Goal: Transaction & Acquisition: Purchase product/service

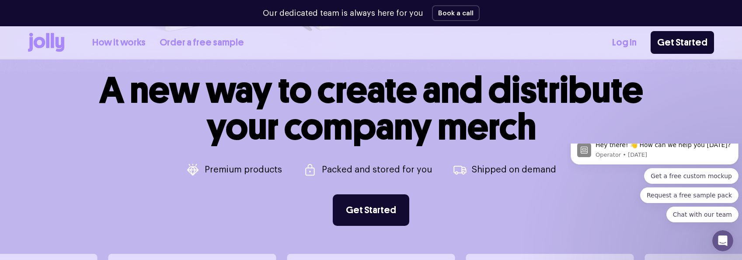
scroll to position [350, 0]
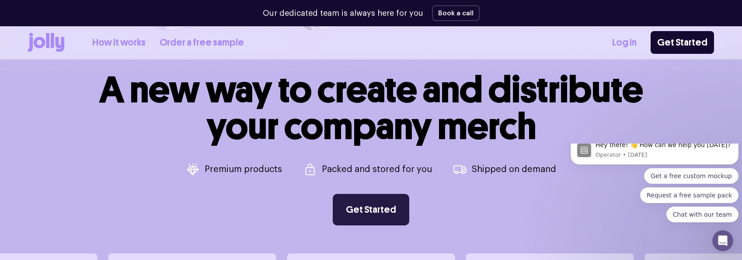
click at [377, 212] on link "Get Started" at bounding box center [371, 209] width 77 height 31
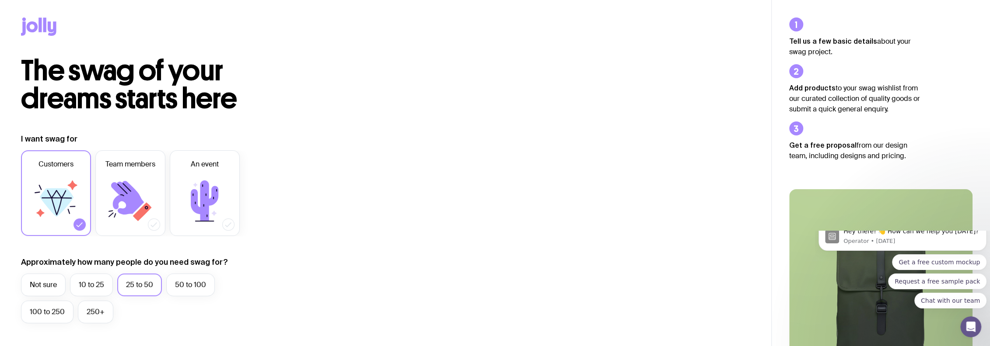
click at [46, 200] on icon at bounding box center [57, 202] width 34 height 28
click at [0, 0] on input "Customers" at bounding box center [0, 0] width 0 height 0
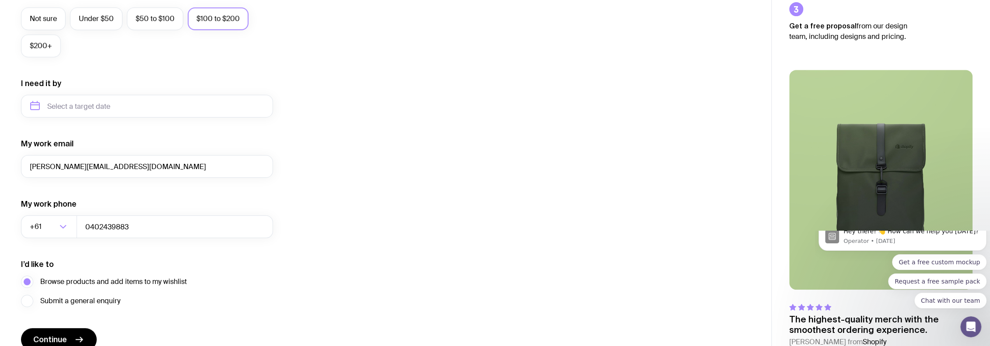
scroll to position [397, 0]
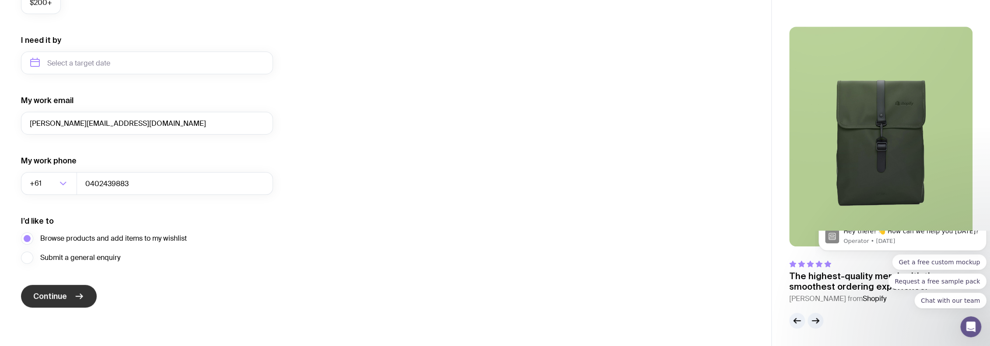
click at [45, 298] on span "Continue" at bounding box center [50, 296] width 34 height 10
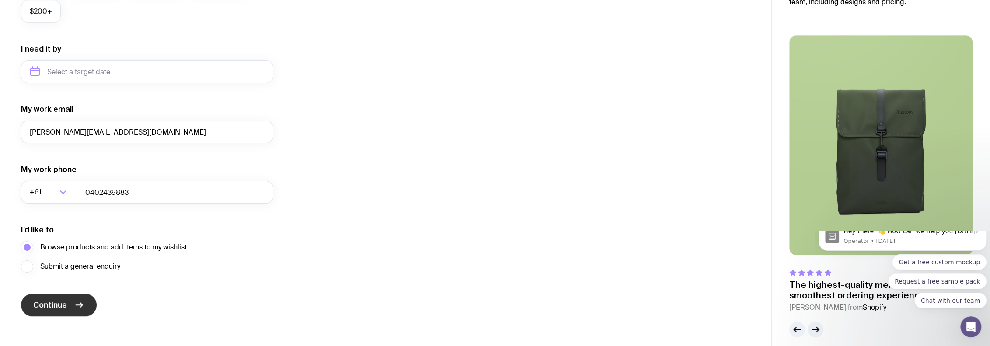
click at [50, 308] on span "Continue" at bounding box center [50, 305] width 34 height 10
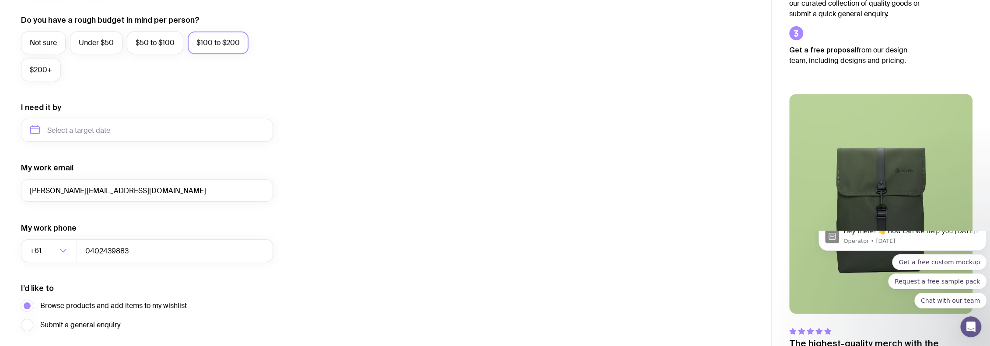
scroll to position [105, 0]
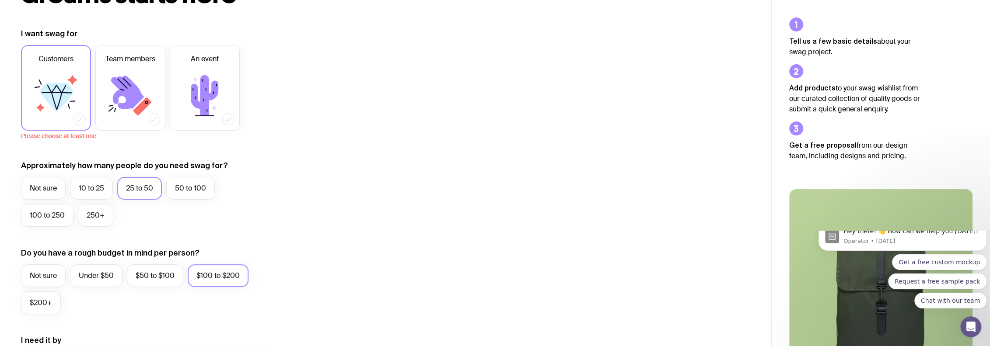
click at [52, 70] on icon at bounding box center [56, 96] width 52 height 52
click at [0, 0] on input "Customers" at bounding box center [0, 0] width 0 height 0
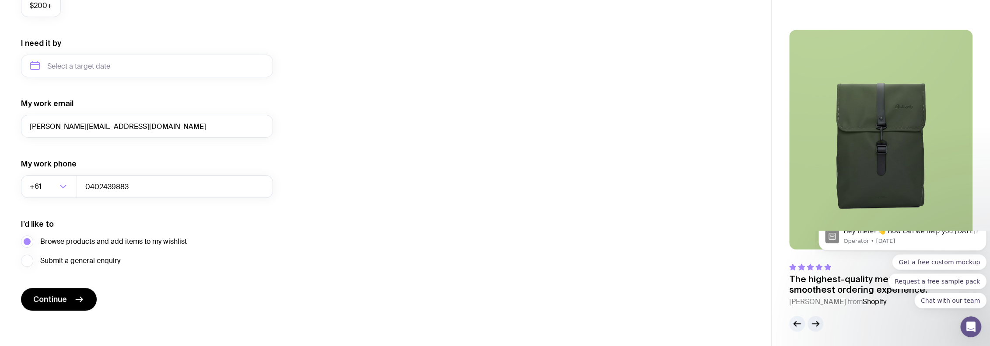
scroll to position [406, 0]
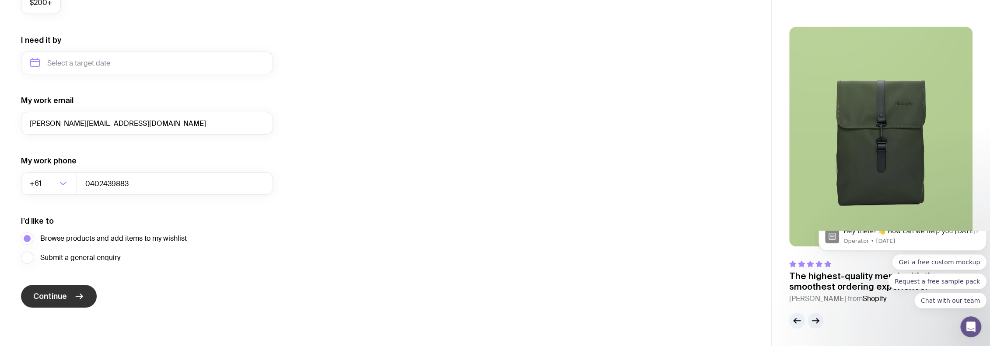
click at [56, 286] on button "Continue" at bounding box center [59, 296] width 76 height 23
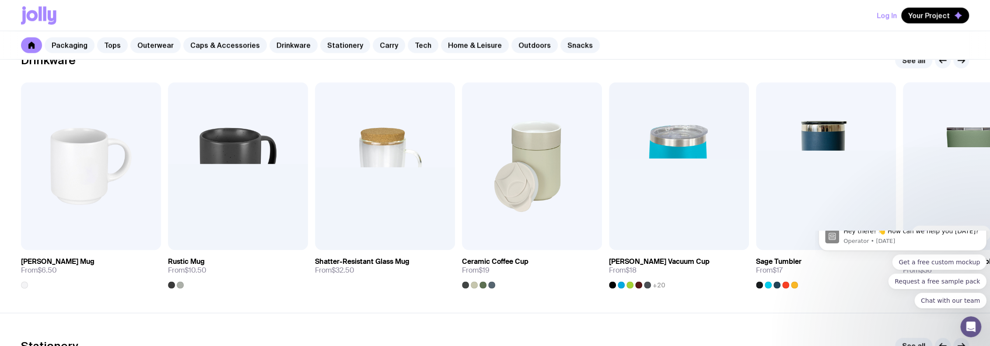
scroll to position [1282, 0]
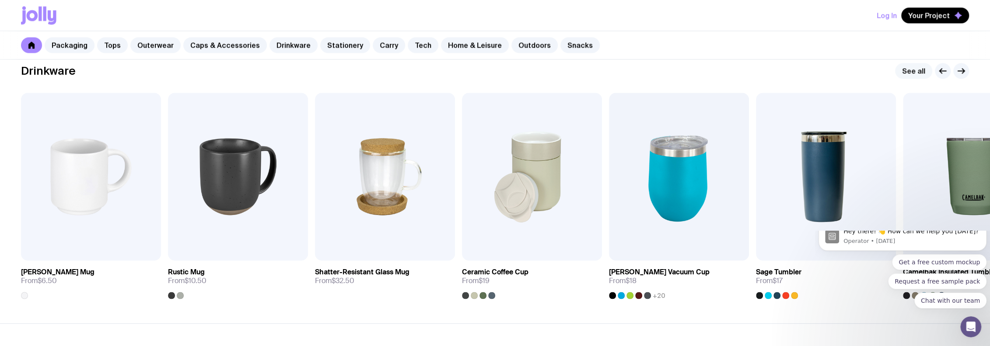
click at [911, 69] on link "See all" at bounding box center [913, 71] width 37 height 16
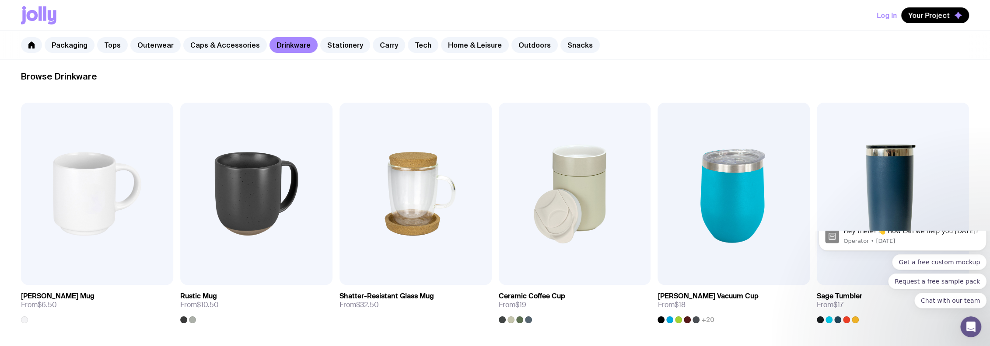
scroll to position [123, 0]
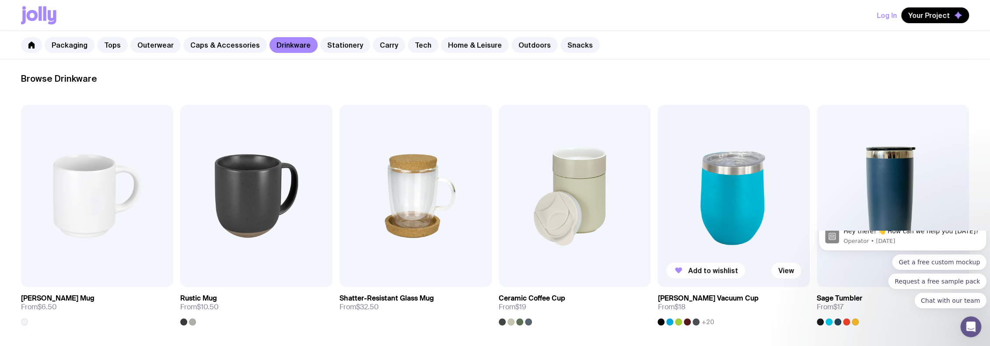
click at [741, 187] on img at bounding box center [733, 196] width 152 height 182
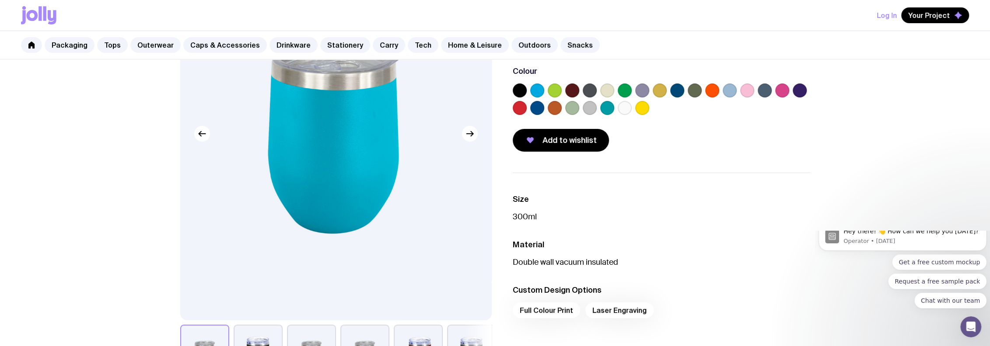
scroll to position [58, 0]
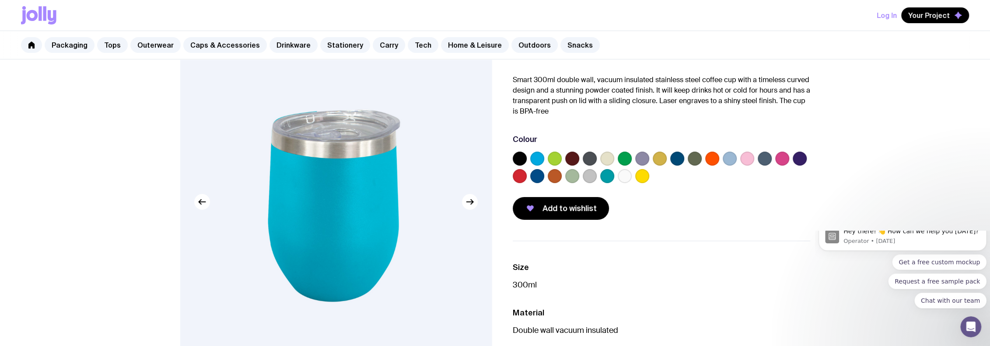
click at [621, 178] on label at bounding box center [624, 176] width 14 height 14
click at [0, 0] on input "radio" at bounding box center [0, 0] width 0 height 0
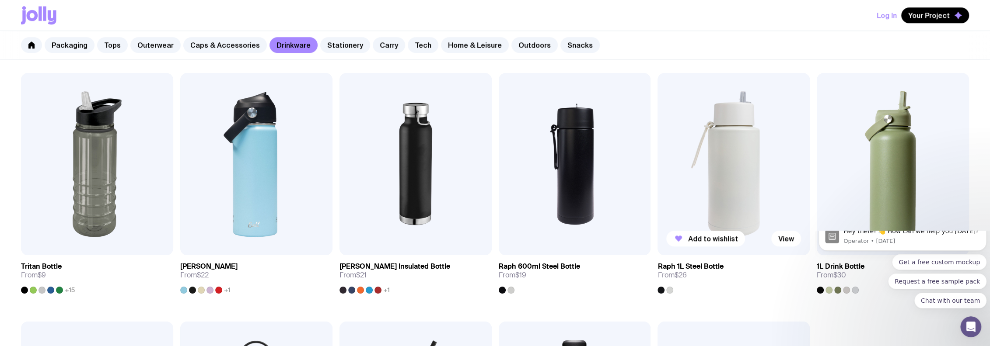
scroll to position [641, 0]
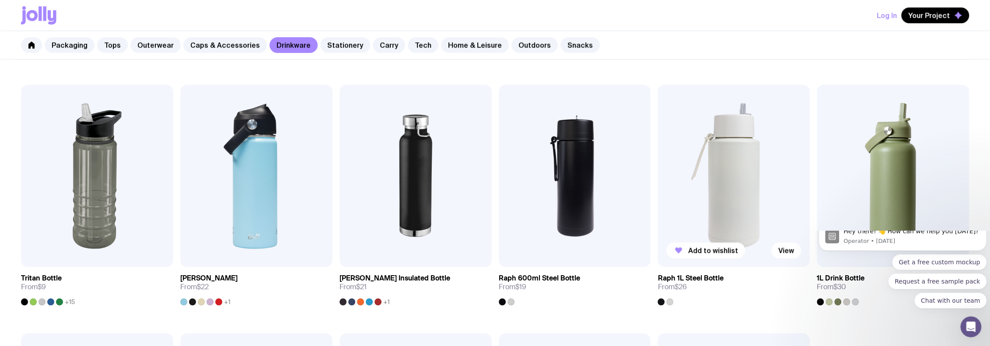
click at [728, 155] on img at bounding box center [733, 176] width 152 height 182
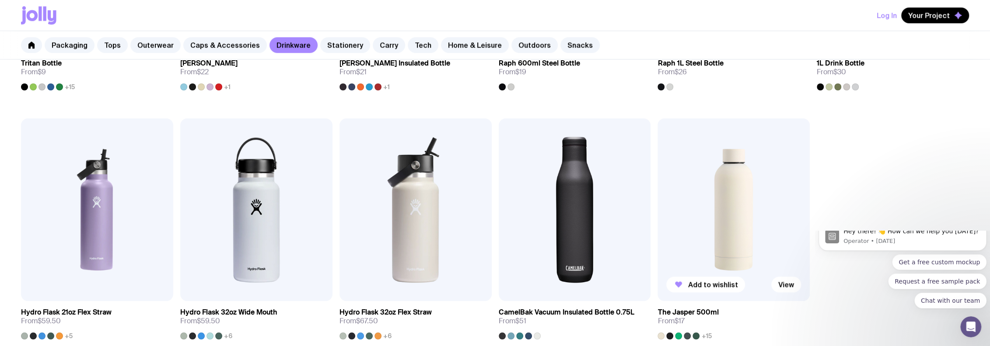
scroll to position [888, 0]
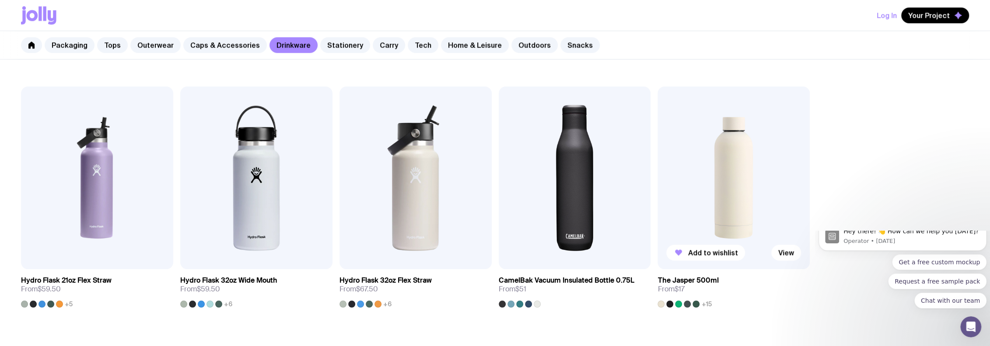
click at [714, 199] on img at bounding box center [733, 178] width 152 height 182
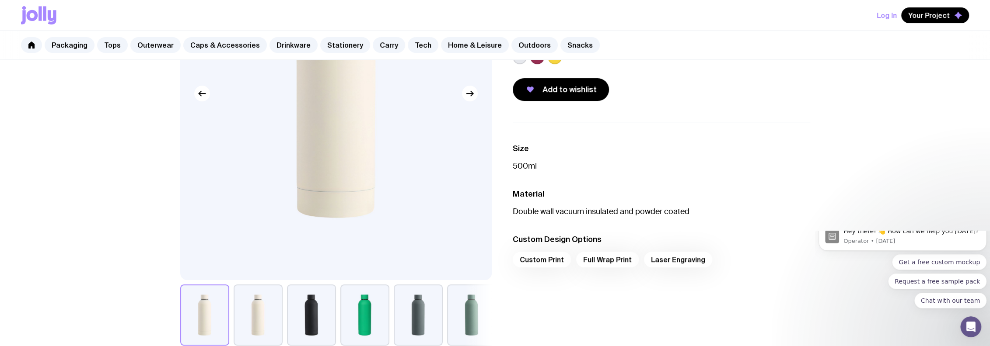
scroll to position [58, 0]
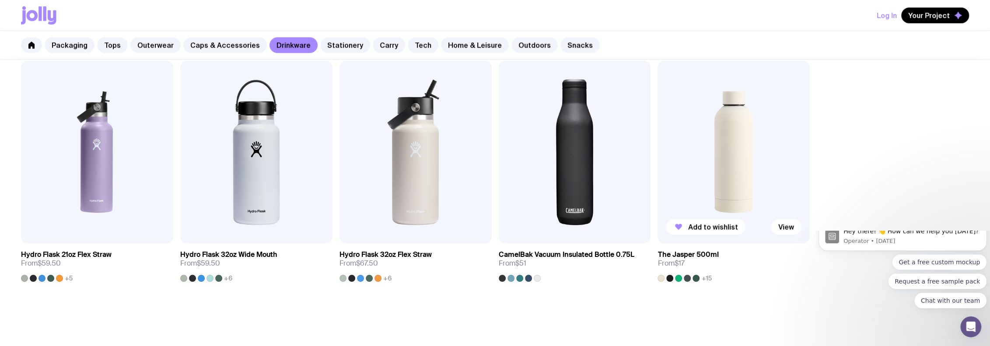
scroll to position [881, 0]
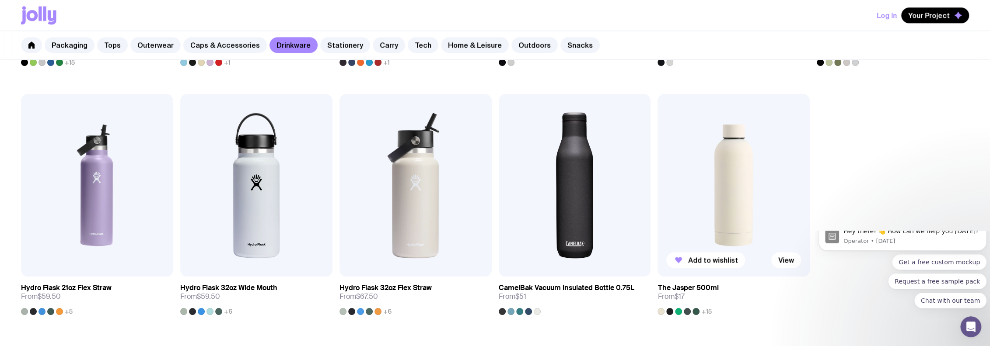
click at [723, 181] on img at bounding box center [733, 185] width 152 height 182
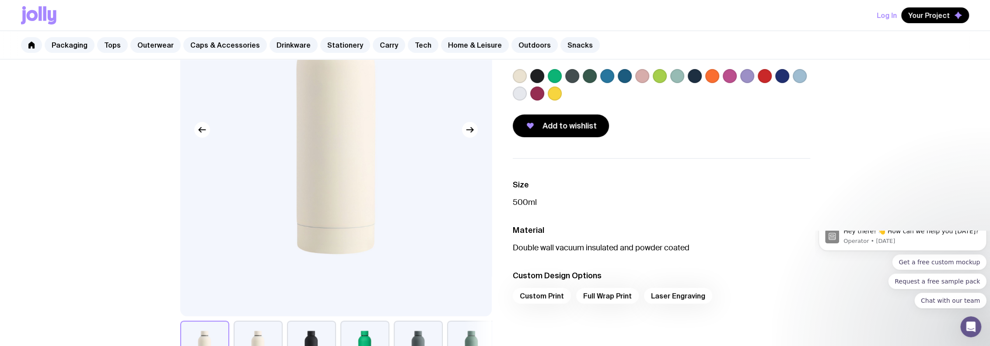
scroll to position [72, 0]
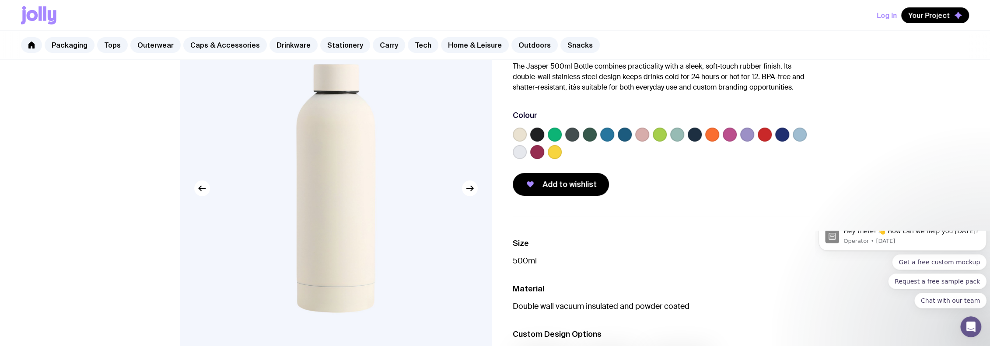
click at [644, 135] on label at bounding box center [642, 135] width 14 height 14
click at [0, 0] on input "radio" at bounding box center [0, 0] width 0 height 0
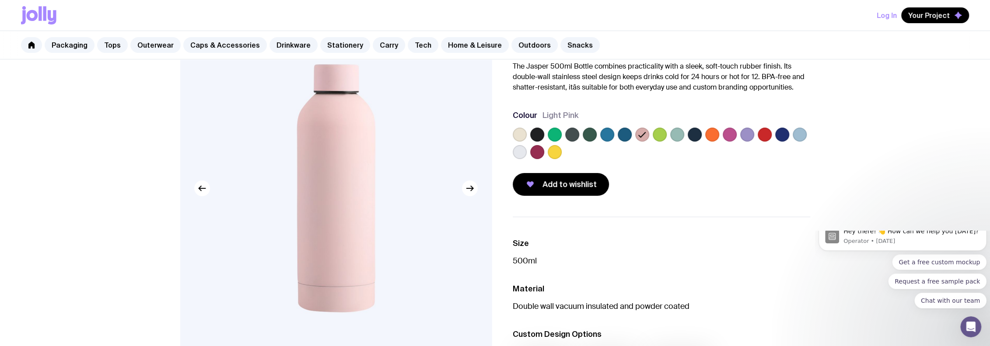
click at [520, 135] on label at bounding box center [519, 135] width 14 height 14
click at [0, 0] on input "radio" at bounding box center [0, 0] width 0 height 0
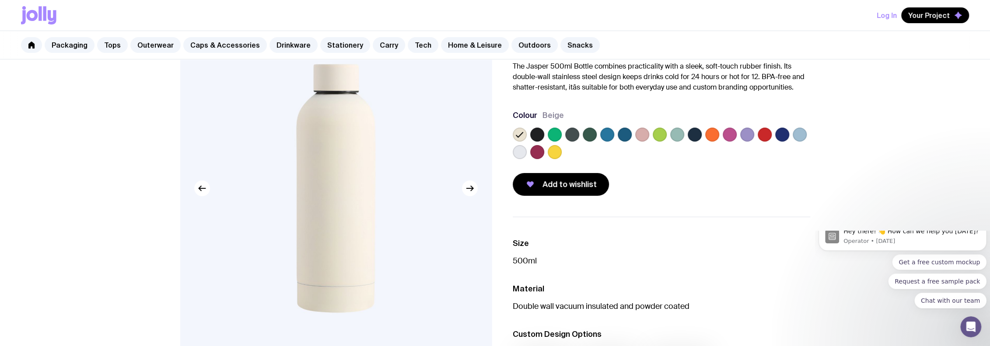
click at [521, 153] on label at bounding box center [519, 152] width 14 height 14
click at [0, 0] on input "radio" at bounding box center [0, 0] width 0 height 0
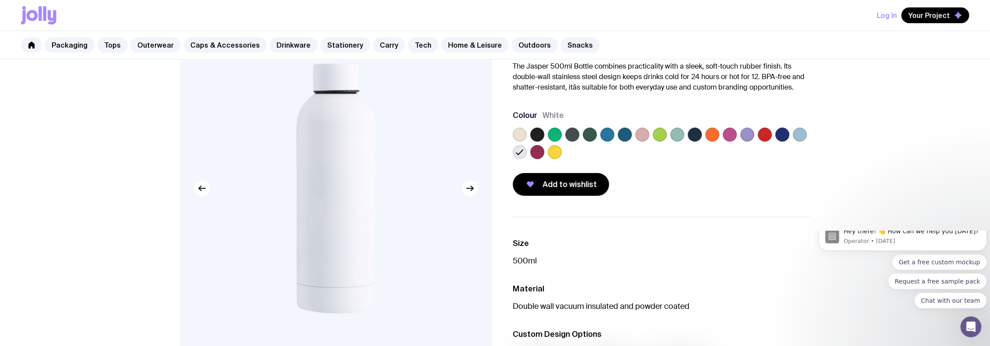
scroll to position [130, 0]
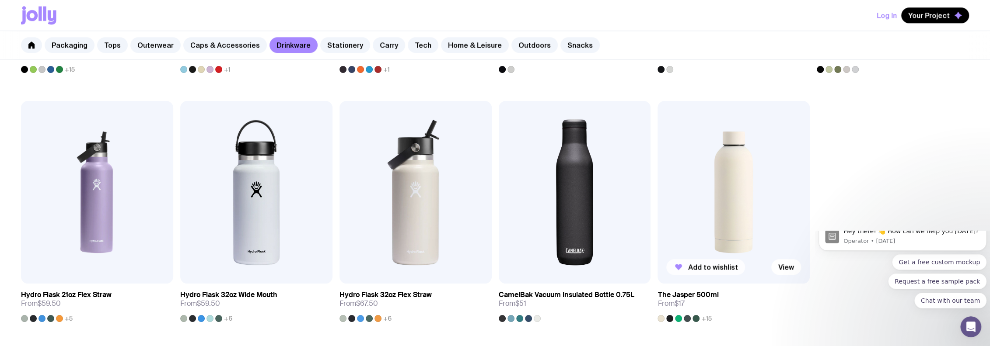
scroll to position [888, 0]
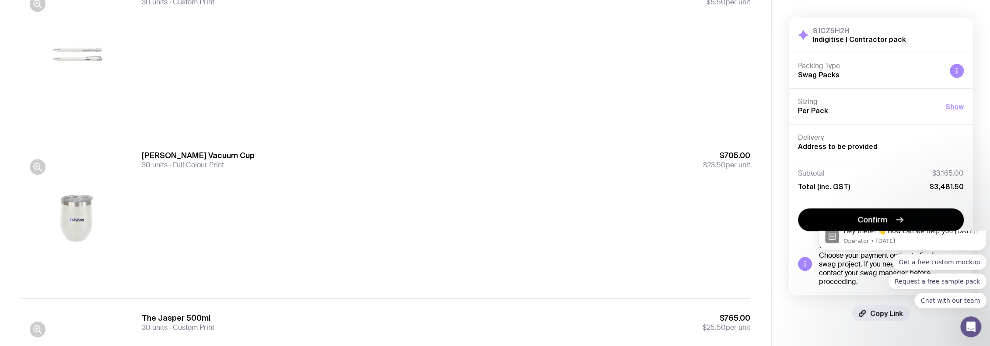
scroll to position [466, 0]
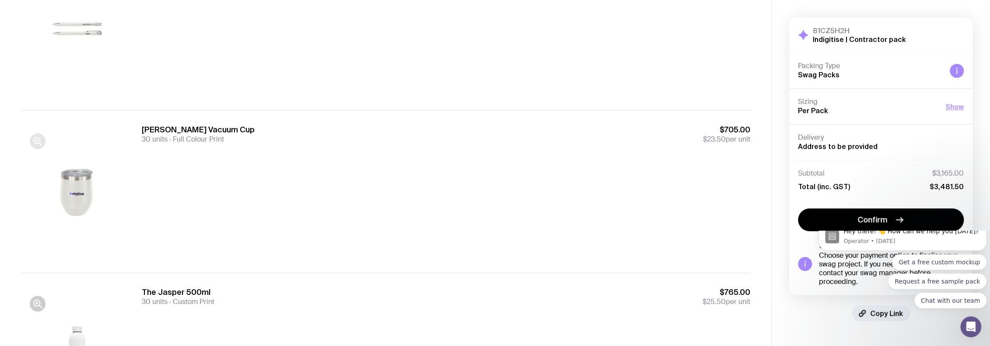
click at [38, 138] on icon "button" at bounding box center [37, 141] width 10 height 10
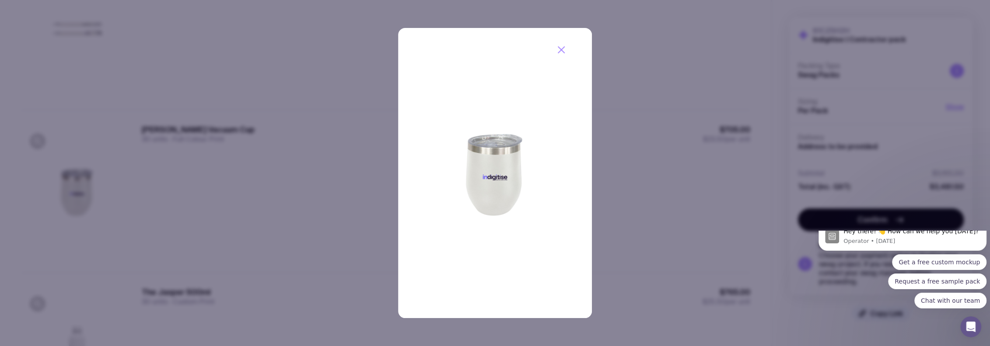
click at [558, 45] on icon "button" at bounding box center [561, 50] width 10 height 10
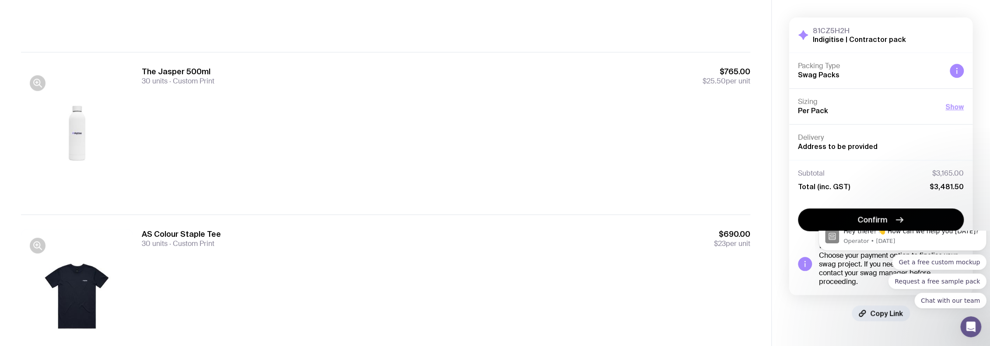
scroll to position [700, 0]
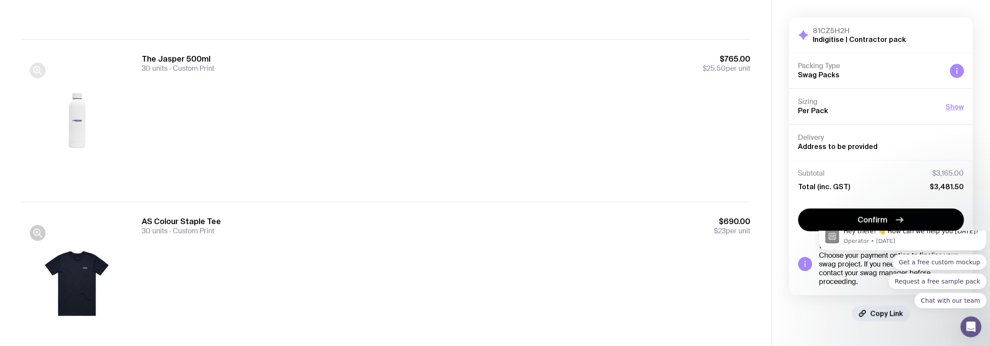
click at [35, 67] on icon "button" at bounding box center [37, 70] width 10 height 10
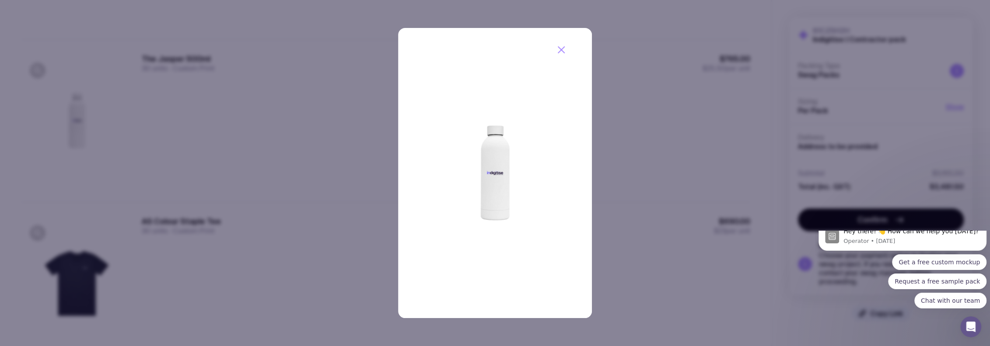
click at [561, 50] on icon "button" at bounding box center [561, 50] width 6 height 6
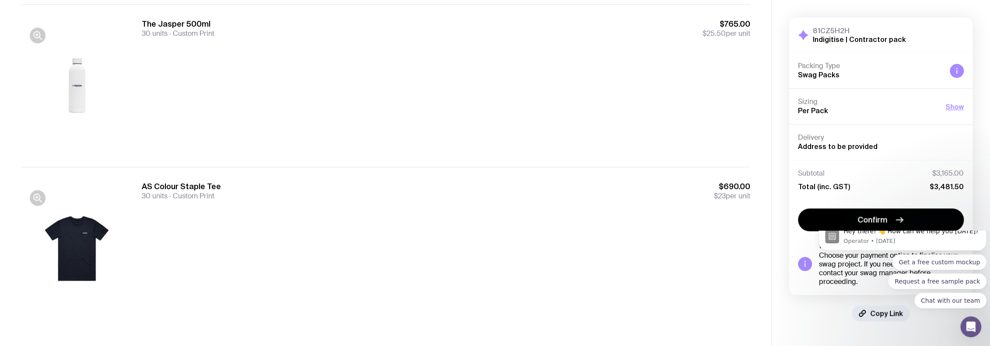
scroll to position [676, 0]
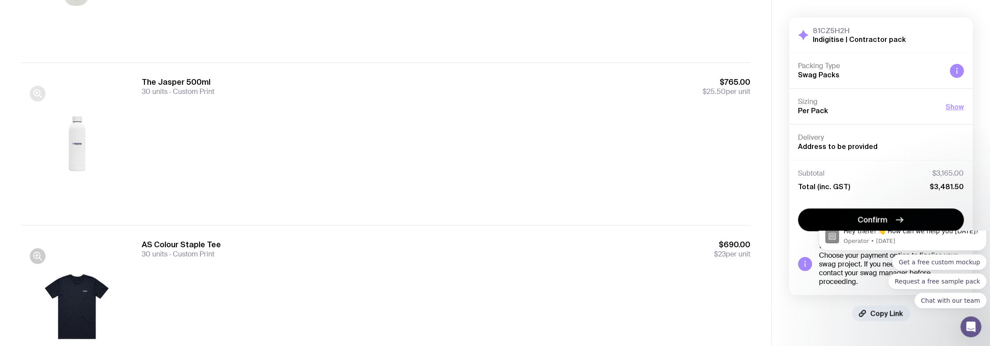
click at [32, 94] on icon "button" at bounding box center [37, 93] width 10 height 10
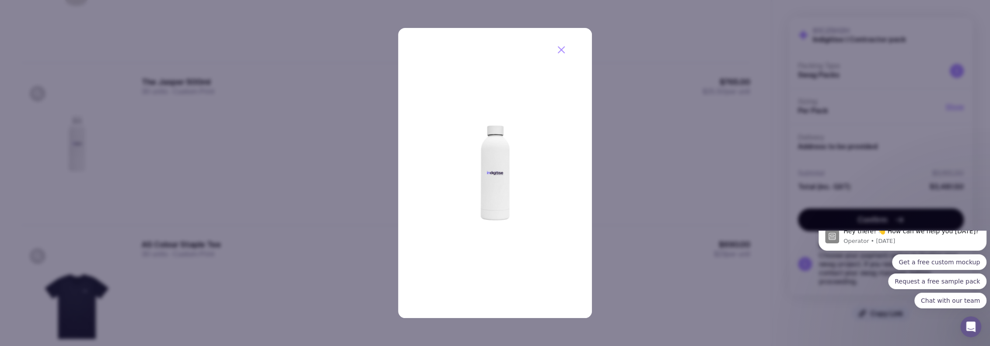
click at [560, 49] on icon "button" at bounding box center [561, 50] width 6 height 6
